Goal: Task Accomplishment & Management: Manage account settings

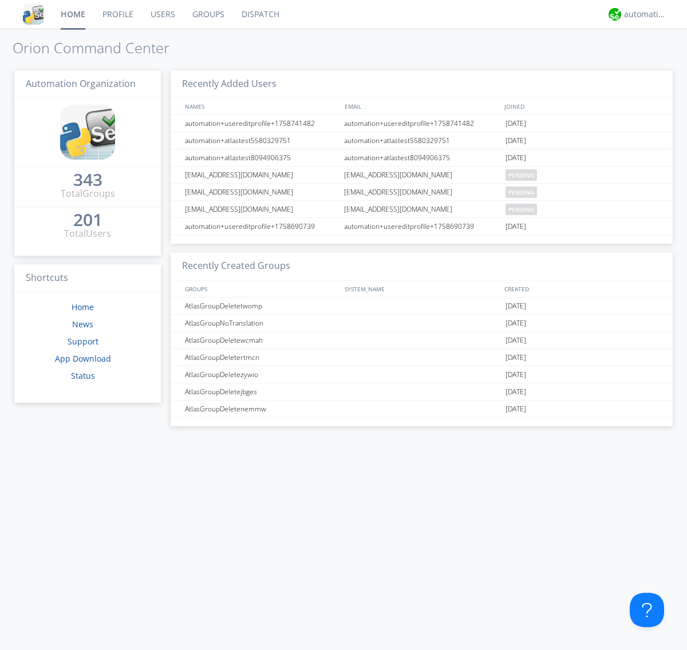
click at [162, 14] on link "Users" at bounding box center [163, 14] width 42 height 29
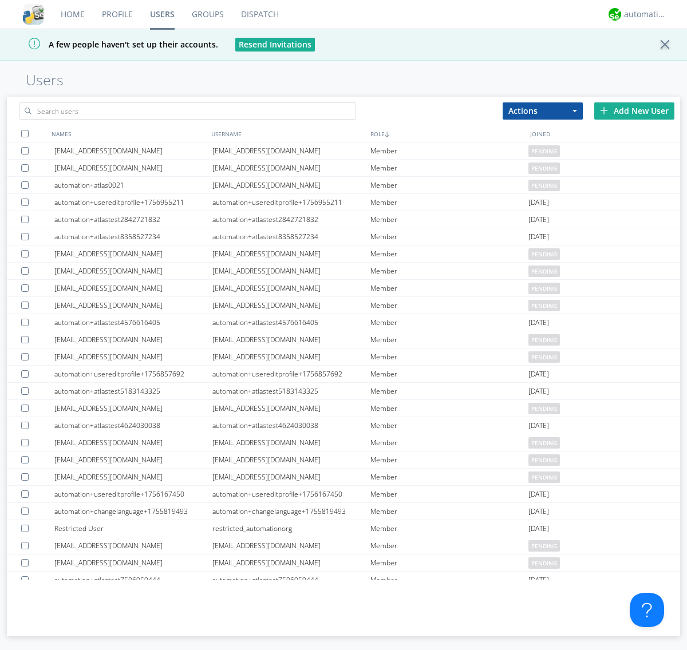
click at [634, 110] on div "Add New User" at bounding box center [634, 110] width 80 height 17
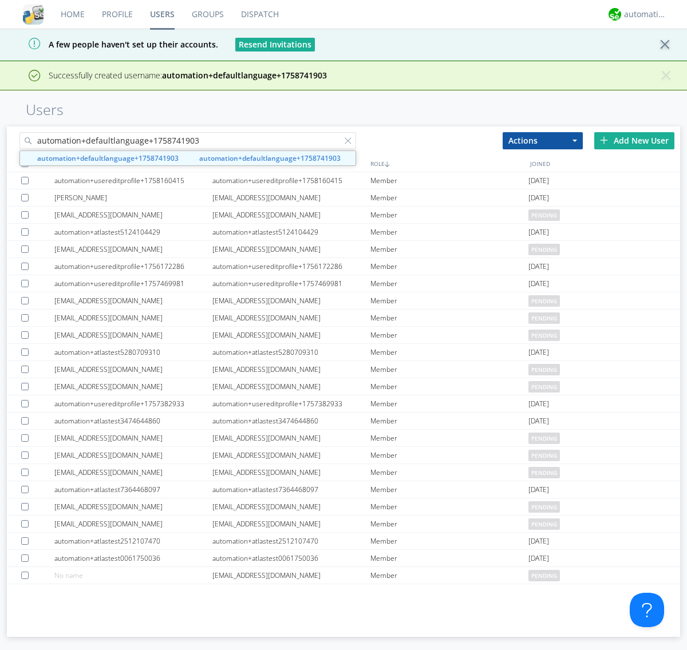
type input "automation+defaultlanguage+1758741903"
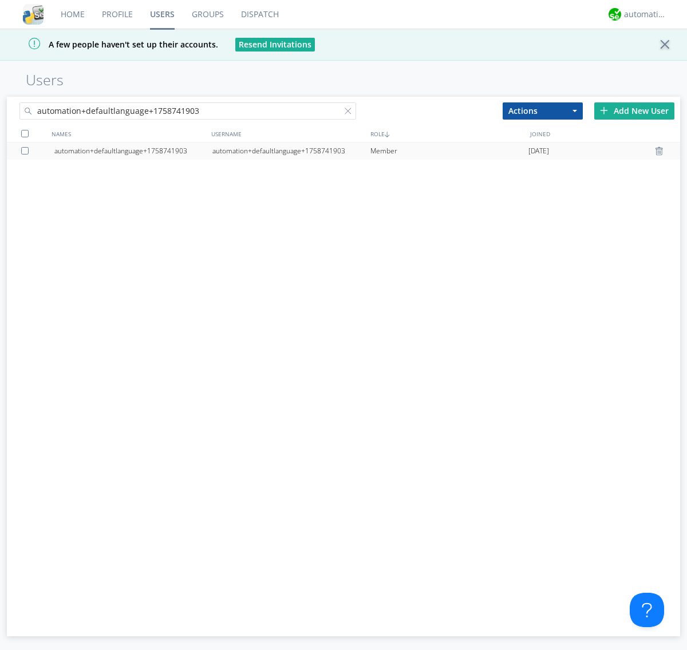
click at [291, 151] on div "automation+defaultlanguage+1758741903" at bounding box center [291, 151] width 158 height 17
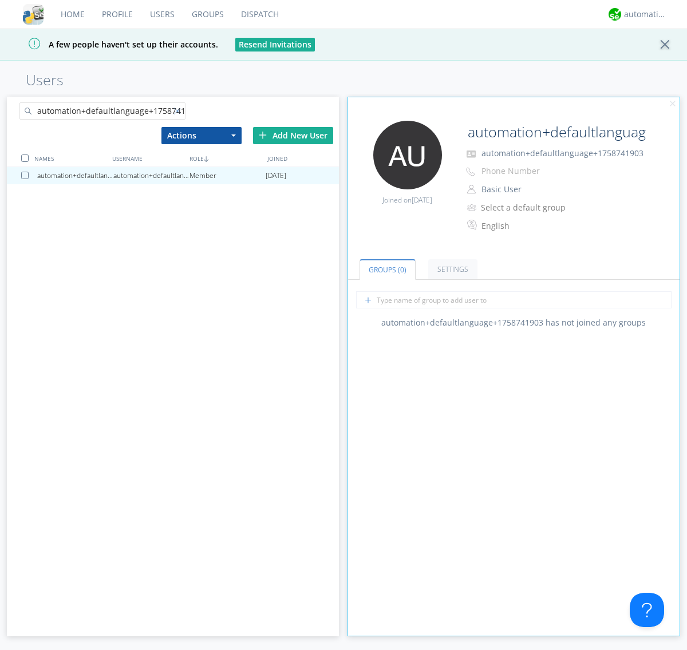
click at [179, 113] on div at bounding box center [179, 113] width 11 height 11
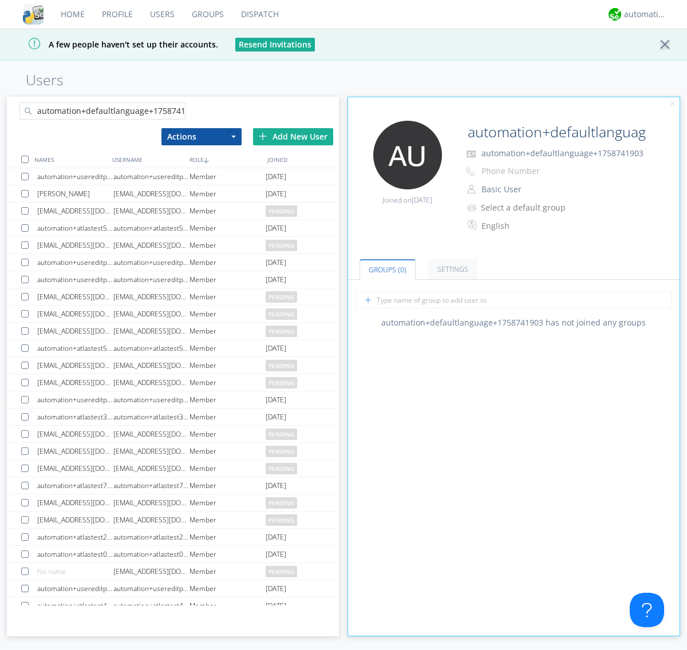
scroll to position [0, 12]
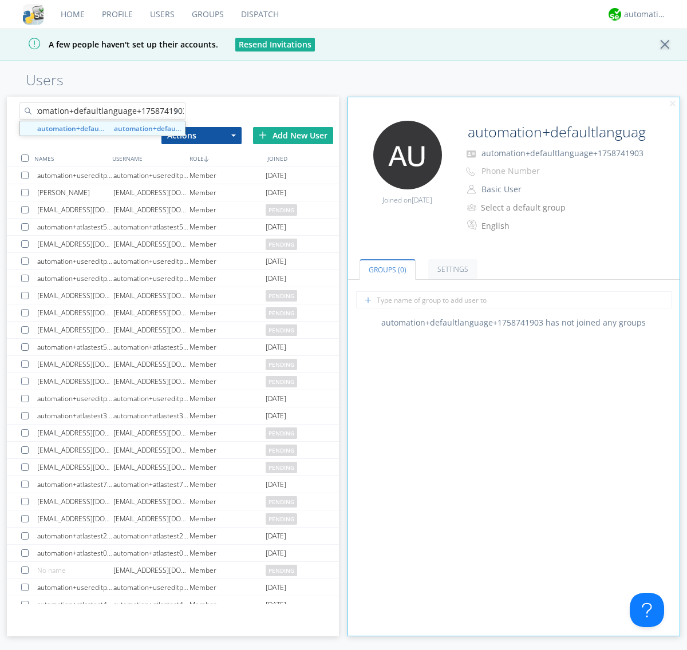
type input "automation+defaultlanguage+1758741903"
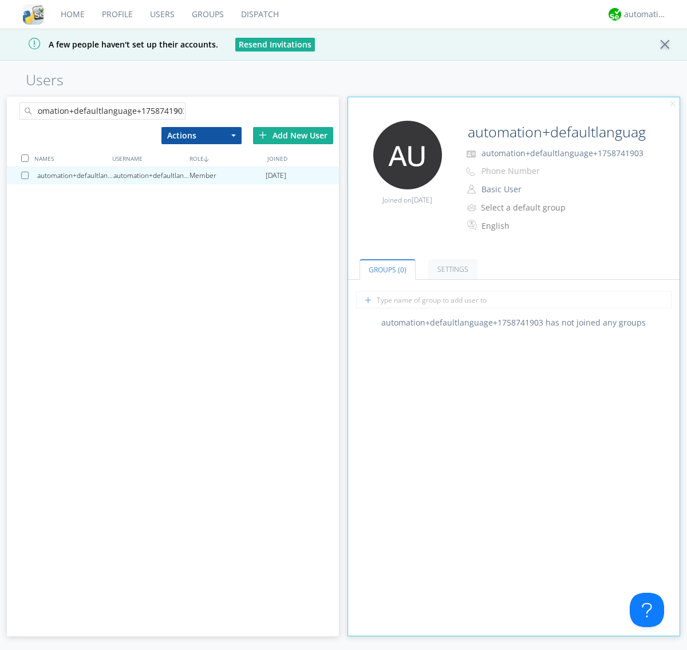
click at [27, 175] on div at bounding box center [26, 175] width 11 height 7
click at [201, 135] on button "Actions" at bounding box center [201, 135] width 80 height 17
click at [201, 169] on link "Delete User" at bounding box center [201, 170] width 79 height 15
